Goal: Book appointment/travel/reservation

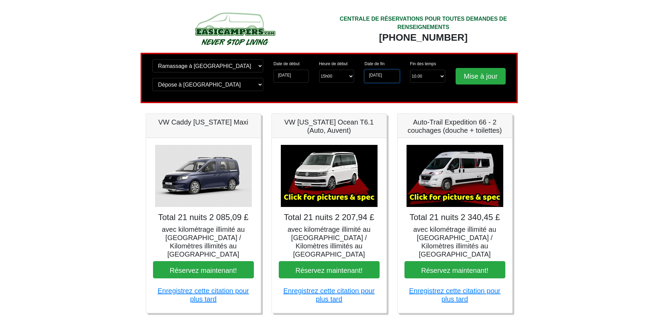
click at [375, 74] on input "[DATE]" at bounding box center [381, 76] width 35 height 13
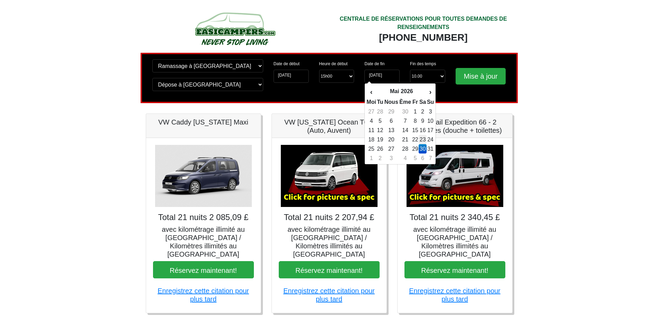
click at [425, 141] on font "23" at bounding box center [422, 140] width 6 height 6
type input "[DATE]"
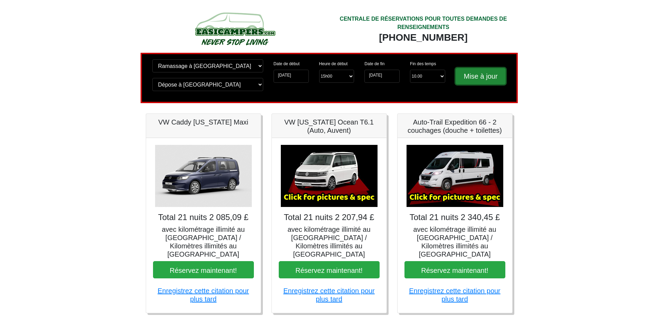
click at [472, 75] on input "Mise à jour" at bounding box center [480, 76] width 50 height 17
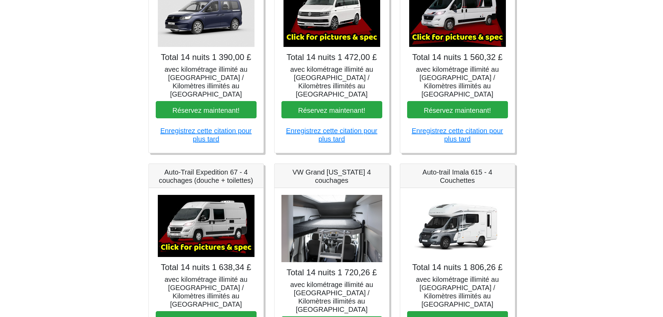
scroll to position [173, 0]
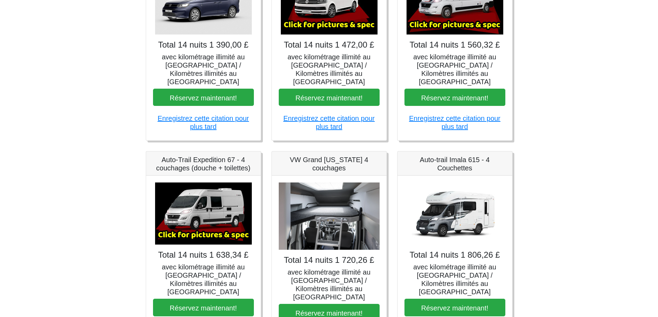
click at [207, 221] on img at bounding box center [203, 214] width 97 height 62
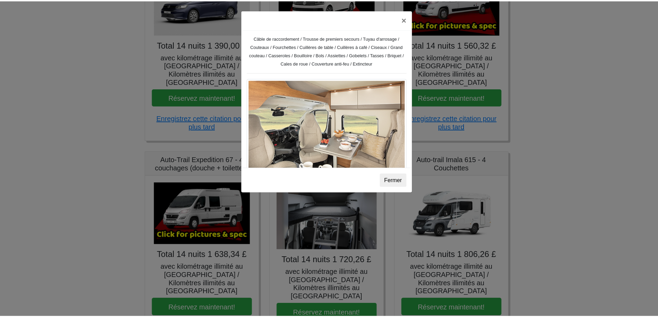
scroll to position [320, 0]
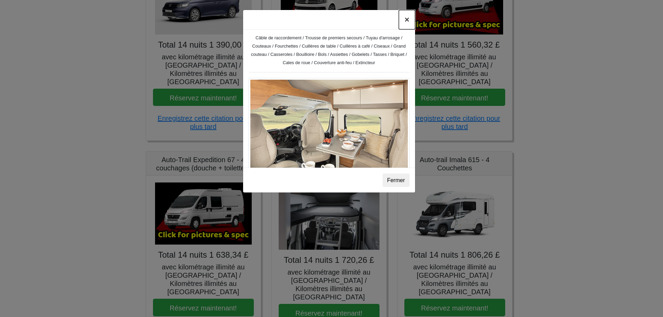
click at [409, 20] on font "×" at bounding box center [406, 19] width 5 height 9
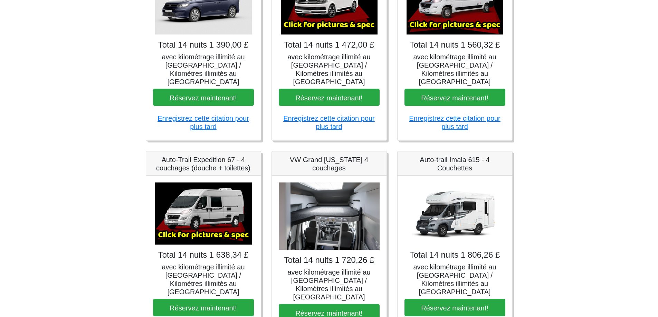
click at [311, 222] on img at bounding box center [329, 216] width 101 height 67
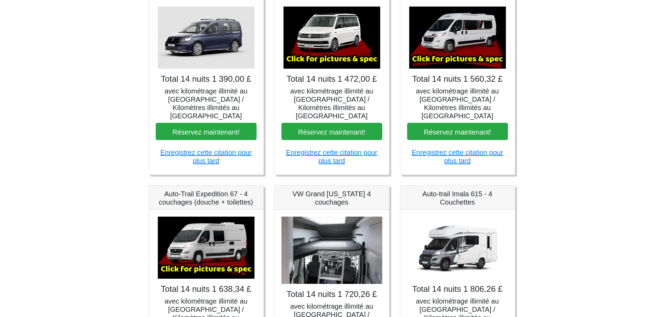
scroll to position [138, 0]
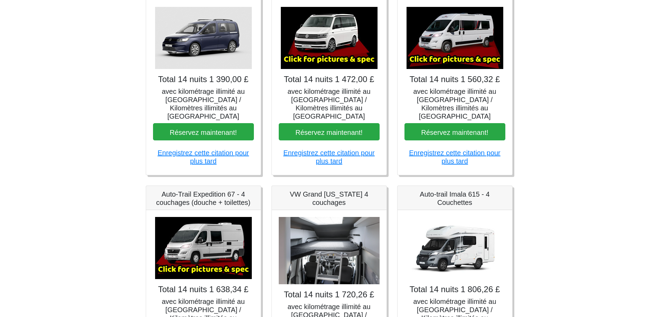
click at [464, 30] on img at bounding box center [454, 38] width 97 height 62
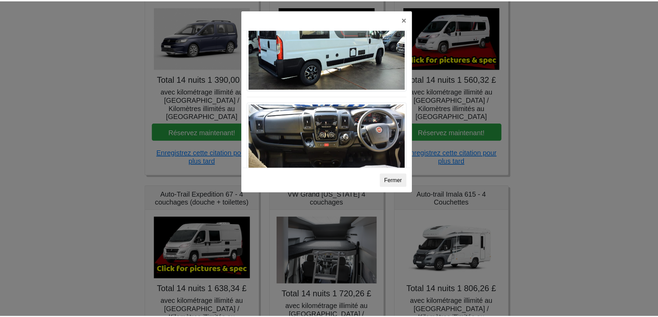
scroll to position [579, 0]
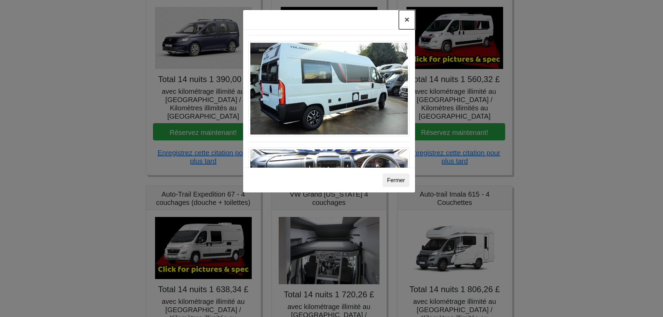
click at [405, 22] on font "×" at bounding box center [406, 19] width 5 height 9
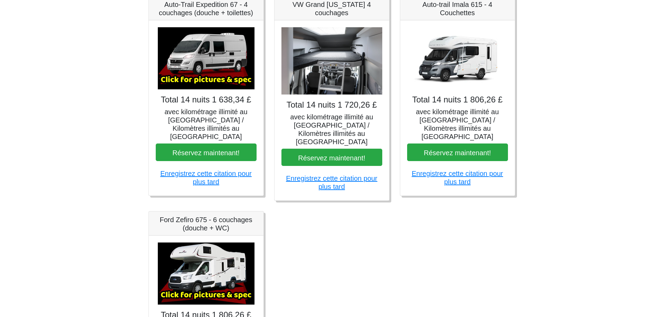
scroll to position [311, 0]
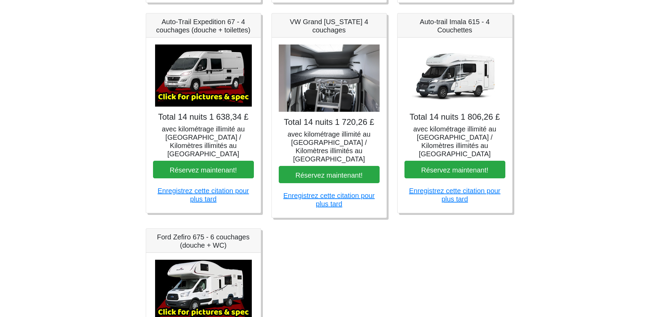
click at [189, 83] on img at bounding box center [203, 76] width 97 height 62
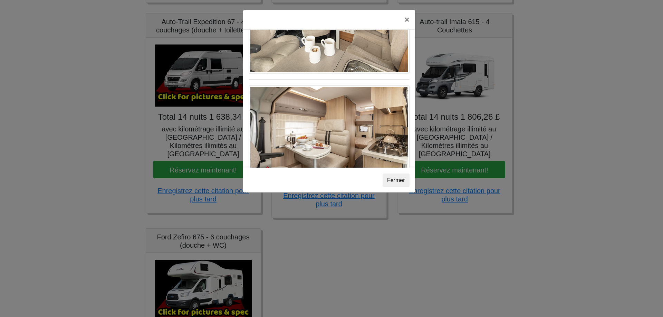
scroll to position [458, 0]
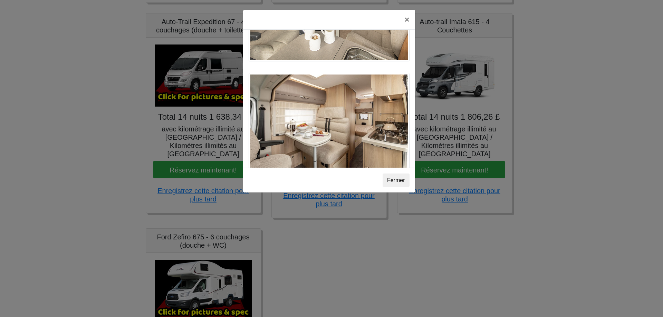
click at [316, 128] on img at bounding box center [329, 127] width 161 height 108
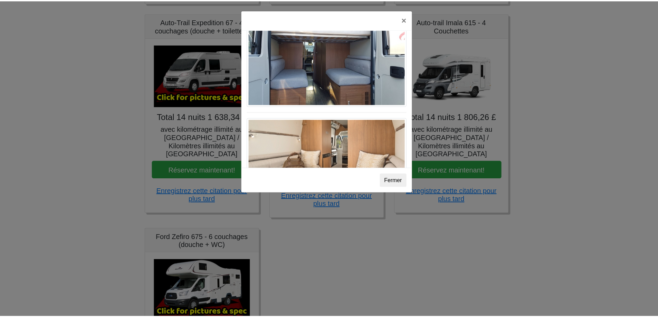
scroll to position [665, 0]
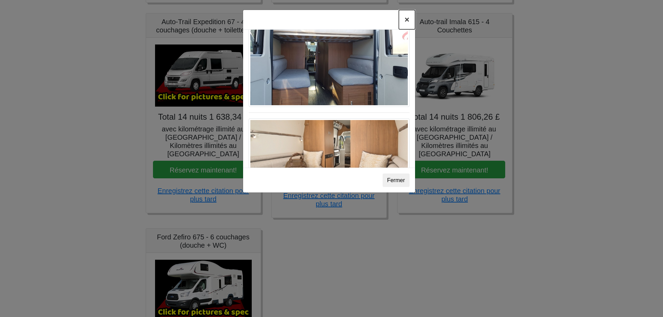
click at [404, 20] on font "×" at bounding box center [406, 19] width 5 height 9
